Goal: Task Accomplishment & Management: Manage account settings

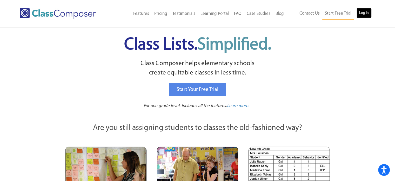
click at [365, 15] on link "Log In" at bounding box center [364, 13] width 15 height 10
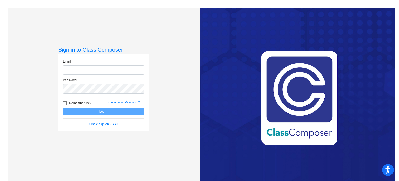
type input "[EMAIL_ADDRESS][DOMAIN_NAME]"
click at [103, 111] on button "Log In" at bounding box center [104, 112] width 82 height 8
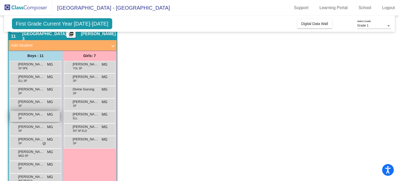
scroll to position [23, 0]
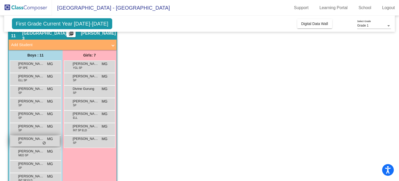
click at [31, 139] on span "[PERSON_NAME]" at bounding box center [31, 138] width 26 height 5
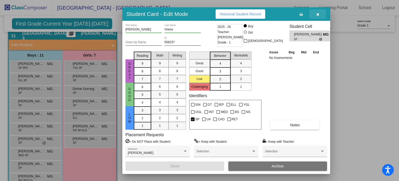
click at [317, 10] on button "button" at bounding box center [317, 13] width 17 height 9
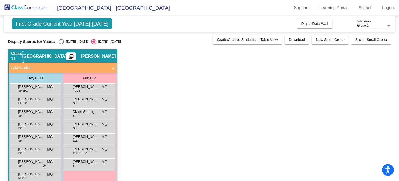
scroll to position [0, 0]
click at [62, 44] on div "First Grade Current Year [DATE]-[DATE] Add, Move, or Retain Students Off On Inc…" at bounding box center [199, 122] width 383 height 213
click at [61, 42] on div "Select an option" at bounding box center [61, 41] width 5 height 5
click at [61, 44] on input "[DATE] - [DATE]" at bounding box center [61, 44] width 0 height 0
radio input "true"
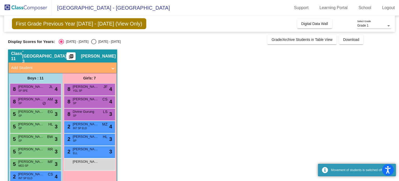
scroll to position [36, 0]
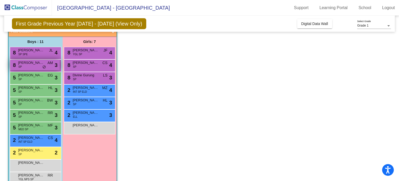
click at [25, 63] on span "[PERSON_NAME]" at bounding box center [31, 62] width 26 height 5
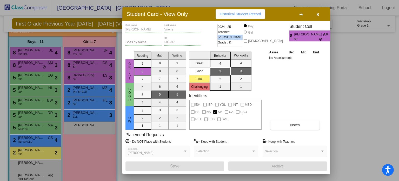
drag, startPoint x: 249, startPoint y: 32, endPoint x: 230, endPoint y: 32, distance: 19.2
click at [230, 32] on span "Teacher: [PERSON_NAME]" at bounding box center [231, 34] width 26 height 10
click at [286, 85] on div "Asses Beg Mid End No Assessments Notes" at bounding box center [295, 89] width 55 height 80
click at [245, 15] on span "Historical Student Record" at bounding box center [240, 14] width 41 height 4
click at [276, 77] on div "Asses Beg Mid End No Assessments Notes" at bounding box center [295, 89] width 55 height 80
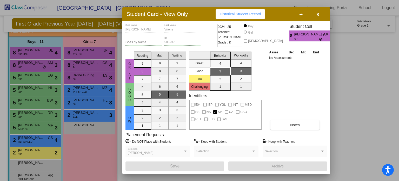
click at [315, 62] on div "Asses Beg Mid End No Assessments Notes" at bounding box center [295, 89] width 55 height 80
click at [319, 15] on icon "button" at bounding box center [317, 14] width 3 height 4
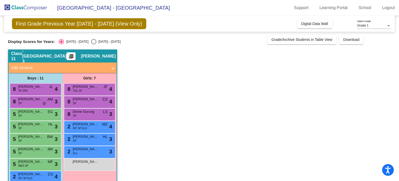
scroll to position [1, 0]
